Goal: Information Seeking & Learning: Learn about a topic

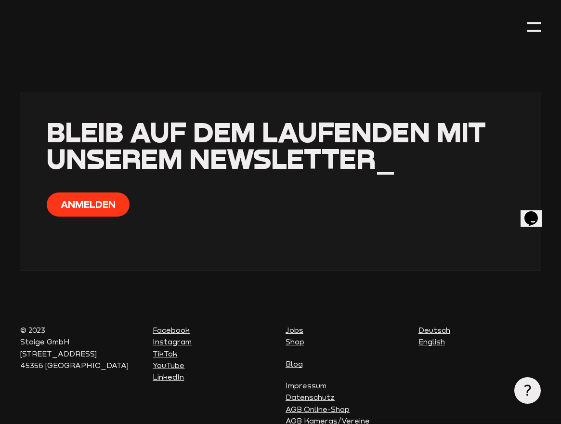
scroll to position [400, 0]
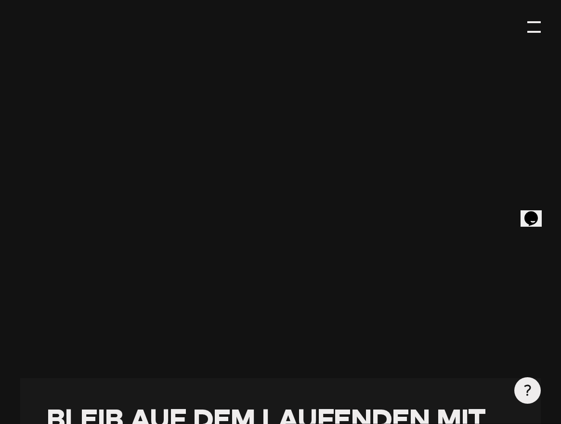
click at [541, 29] on div at bounding box center [534, 26] width 13 height 13
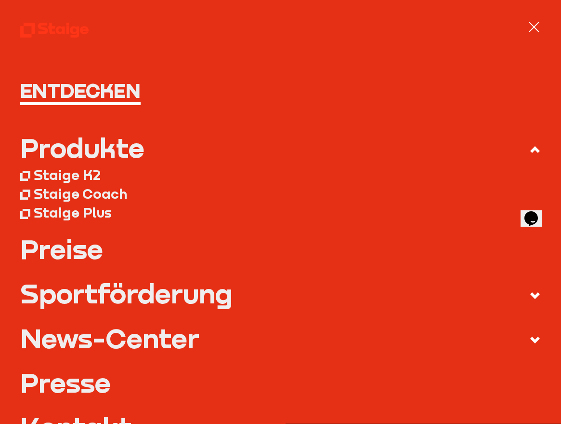
click at [74, 213] on div "Staige Plus" at bounding box center [73, 212] width 78 height 17
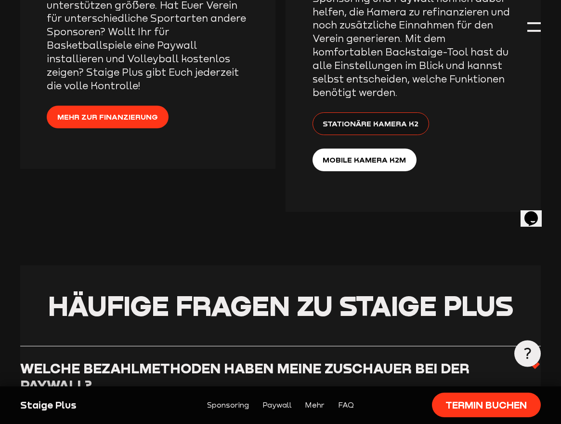
scroll to position [1792, 0]
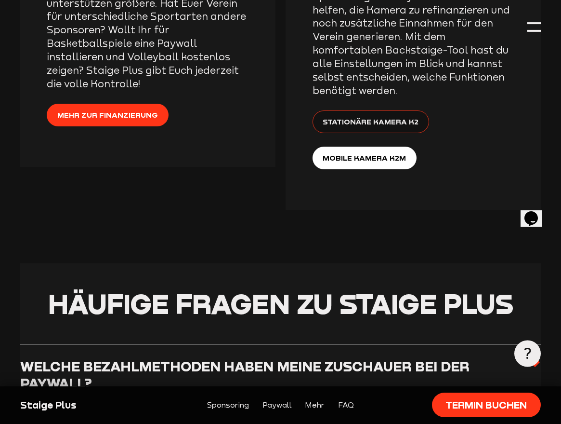
click at [389, 115] on span "Stationäre Kamera K2" at bounding box center [371, 121] width 96 height 12
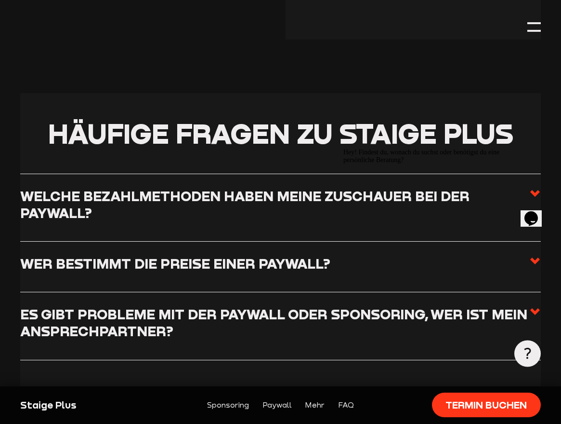
scroll to position [1961, 0]
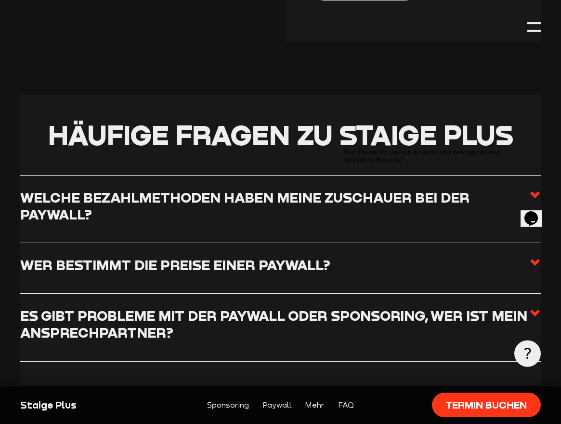
drag, startPoint x: 502, startPoint y: 158, endPoint x: 838, endPoint y: 302, distance: 365.0
click at [344, 148] on icon "Chat-Blickfang" at bounding box center [344, 148] width 0 height 0
click at [404, 189] on h3 "Welche Bezahlmethoden haben meine Zuschauer bei der Paywall?" at bounding box center [275, 206] width 510 height 34
click at [0, 0] on input "Welche Bezahlmethoden haben meine Zuschauer bei der Paywall?" at bounding box center [0, 0] width 0 height 0
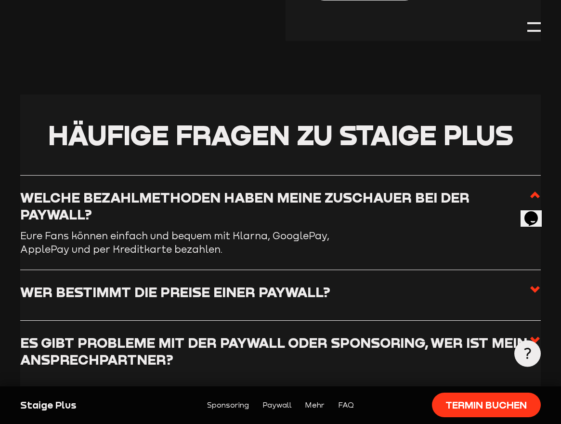
click at [401, 189] on h3 "Welche Bezahlmethoden haben meine Zuschauer bei der Paywall?" at bounding box center [275, 206] width 510 height 34
click at [0, 0] on input "Welche Bezahlmethoden haben meine Zuschauer bei der Paywall?" at bounding box center [0, 0] width 0 height 0
click at [251, 283] on label "Wer bestimmt die Preise einer Paywall?" at bounding box center [280, 295] width 521 height 24
click at [0, 0] on input "Wer bestimmt die Preise einer Paywall?" at bounding box center [0, 0] width 0 height 0
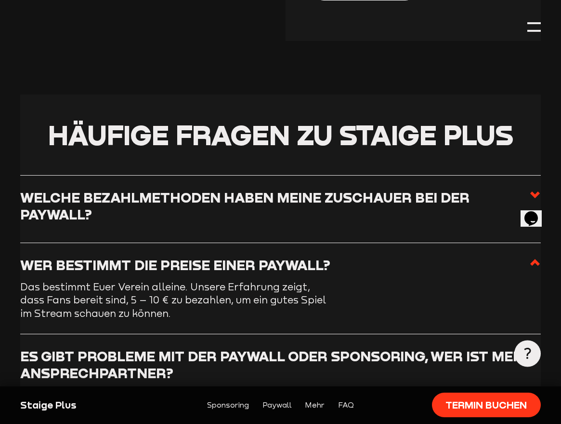
click at [252, 256] on h3 "Wer bestimmt die Preise einer Paywall?" at bounding box center [175, 264] width 310 height 17
click at [0, 0] on input "Wer bestimmt die Preise einer Paywall?" at bounding box center [0, 0] width 0 height 0
click at [537, 256] on icon at bounding box center [536, 262] width 12 height 12
click at [0, 0] on input "Wer bestimmt die Preise einer Paywall?" at bounding box center [0, 0] width 0 height 0
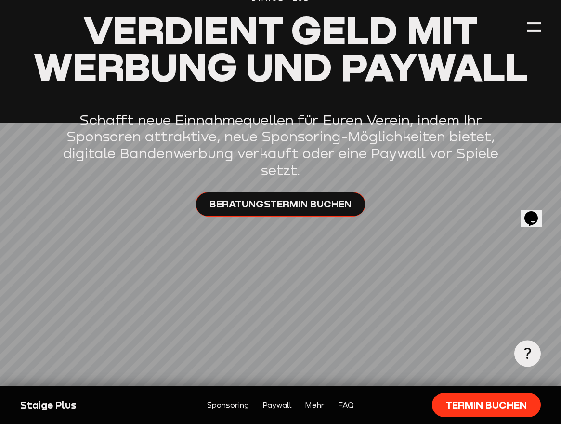
scroll to position [136, 0]
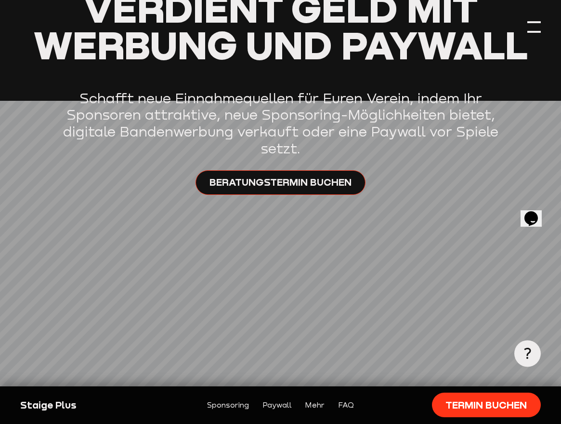
click at [541, 33] on div at bounding box center [534, 26] width 13 height 13
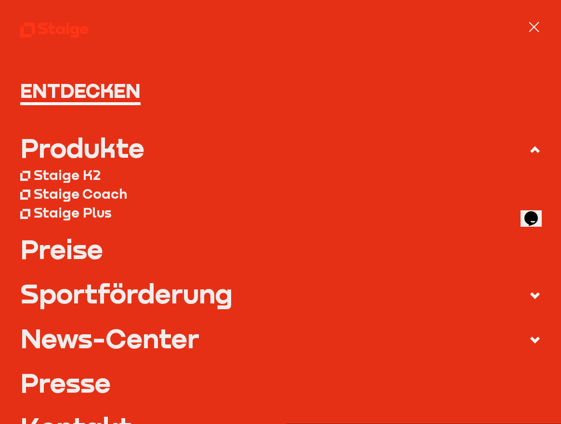
click at [40, 251] on link "Preise" at bounding box center [280, 248] width 521 height 27
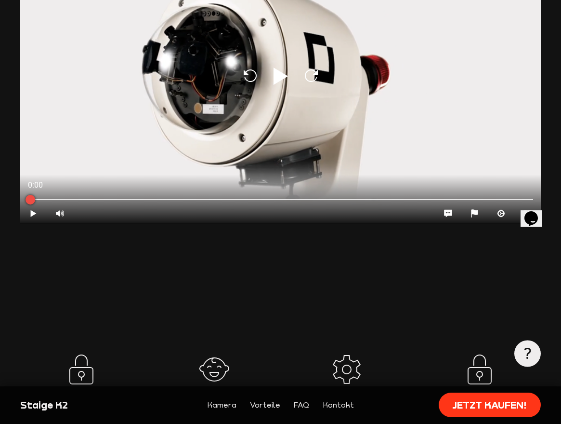
scroll to position [975, 0]
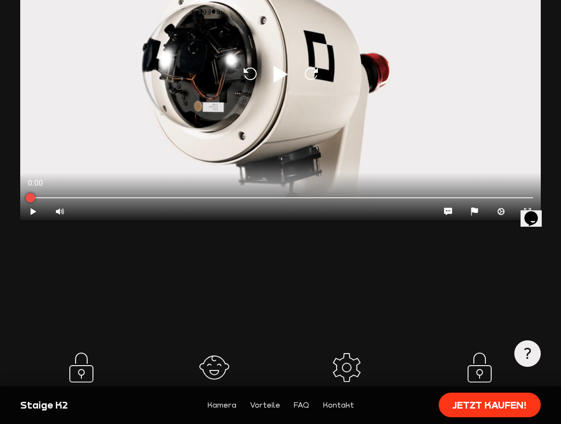
click at [292, 66] on icon "Play" at bounding box center [280, 74] width 23 height 23
type input "0.8"
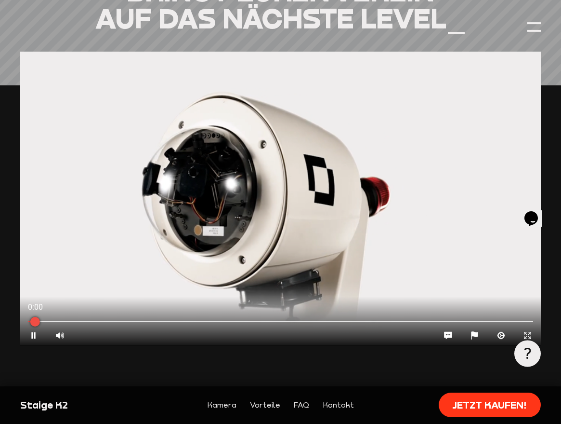
scroll to position [852, 0]
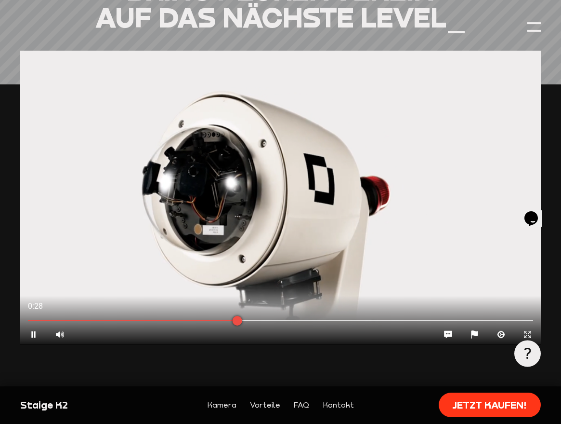
click at [390, 201] on div at bounding box center [280, 197] width 521 height 293
click at [280, 194] on icon at bounding box center [281, 196] width 14 height 17
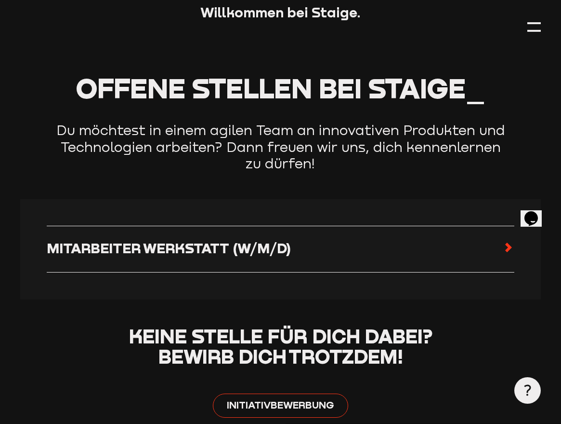
scroll to position [413, 0]
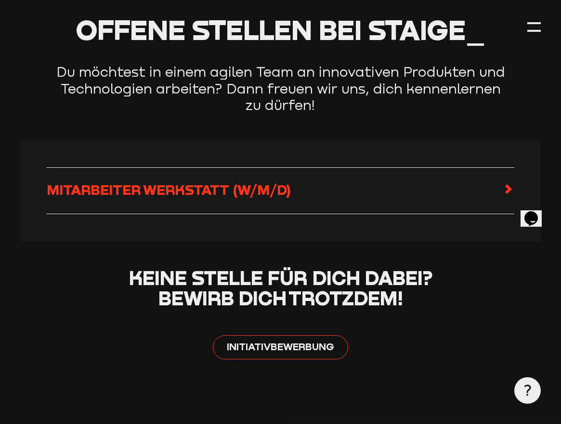
click at [353, 181] on link "Mitarbeiter Werkstatt (w/m/d)" at bounding box center [280, 190] width 467 height 19
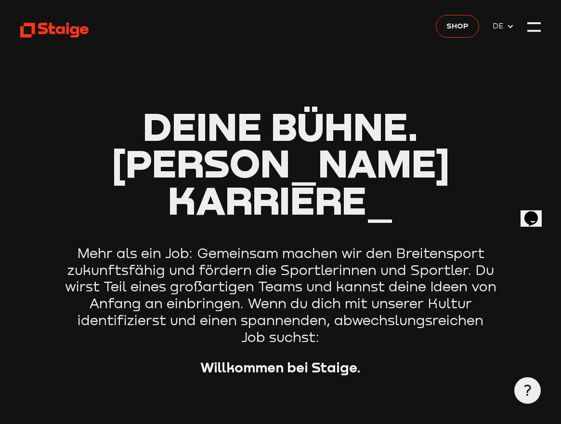
scroll to position [0, 0]
click at [526, 28] on header "Deine Bühne. Deine Karriere_ Mehr als ein Job: Gemeinsam machen wir den Breiten…" at bounding box center [280, 214] width 521 height 429
click at [532, 29] on div at bounding box center [534, 26] width 13 height 13
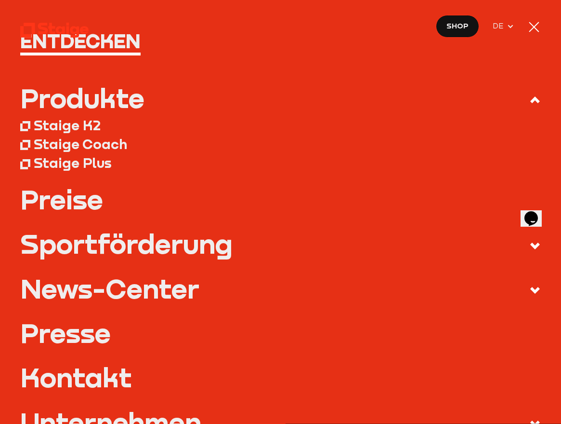
scroll to position [54, 0]
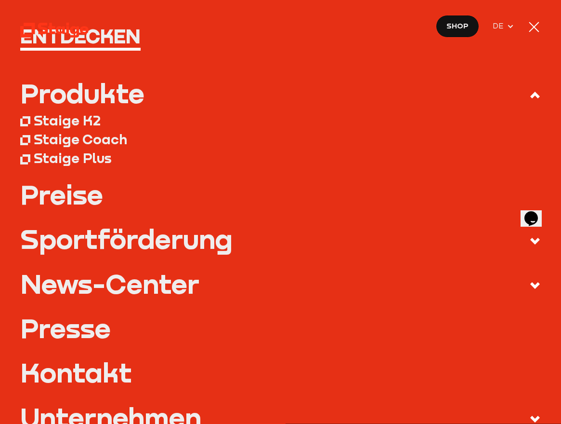
click at [80, 136] on div "Staige Coach" at bounding box center [80, 139] width 93 height 17
